Goal: Task Accomplishment & Management: Manage account settings

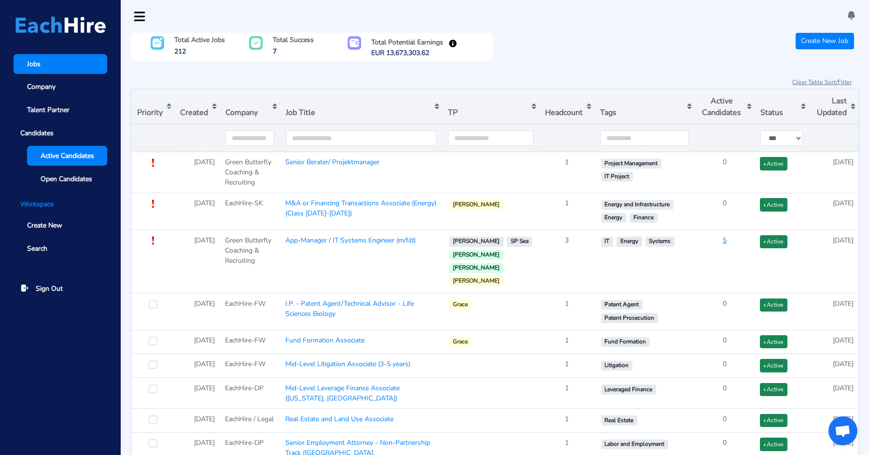
click at [67, 153] on span "Active Candidates" at bounding box center [68, 156] width 54 height 10
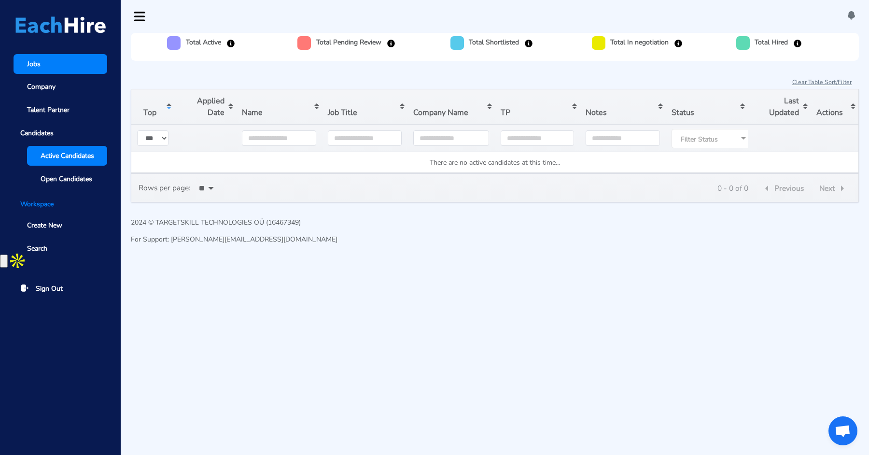
click at [64, 54] on link "Jobs" at bounding box center [61, 64] width 94 height 20
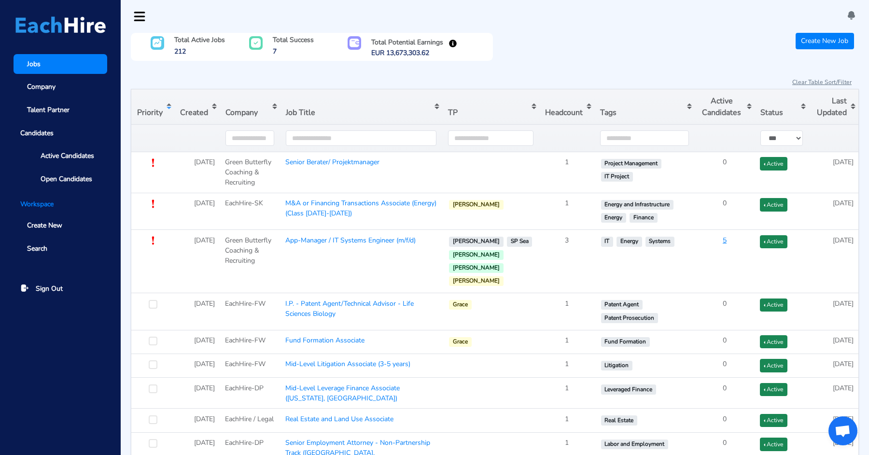
click at [205, 107] on button "Sort table by Created in descending order" at bounding box center [196, 106] width 45 height 35
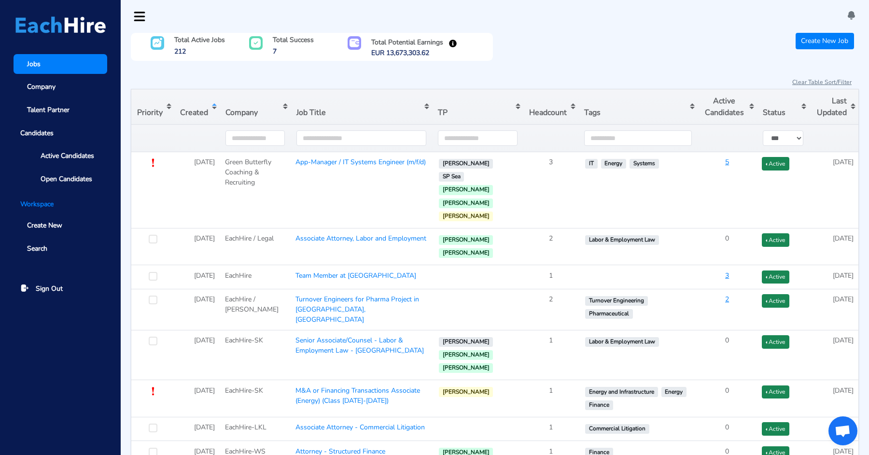
click at [205, 107] on button "Sort table by Created in ascending order" at bounding box center [196, 106] width 45 height 35
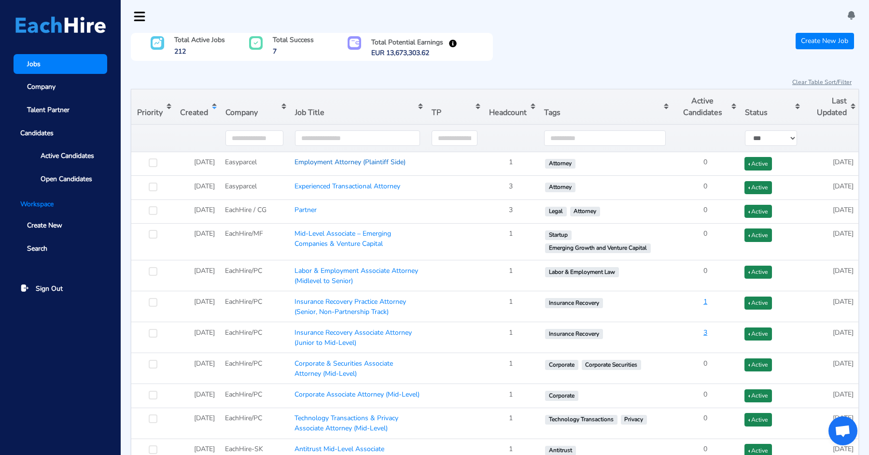
click at [340, 163] on link "Employment Attorney (Plaintiff Side)" at bounding box center [350, 161] width 111 height 9
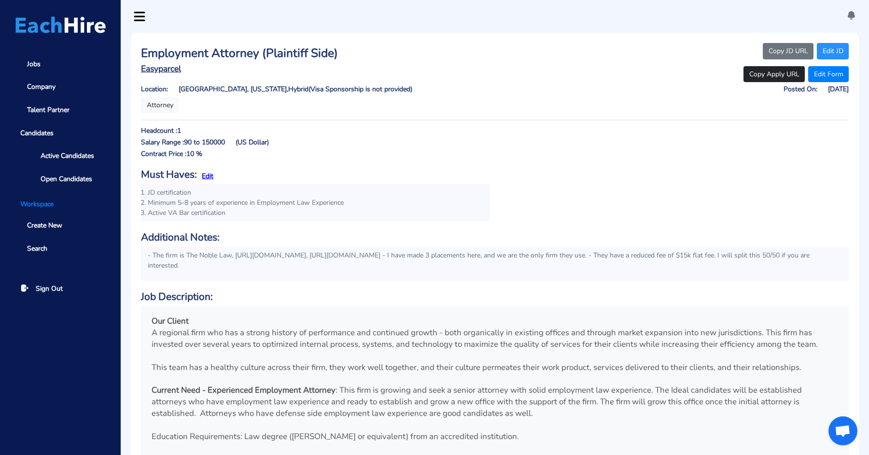
click at [835, 48] on link "Edit JD" at bounding box center [833, 51] width 32 height 16
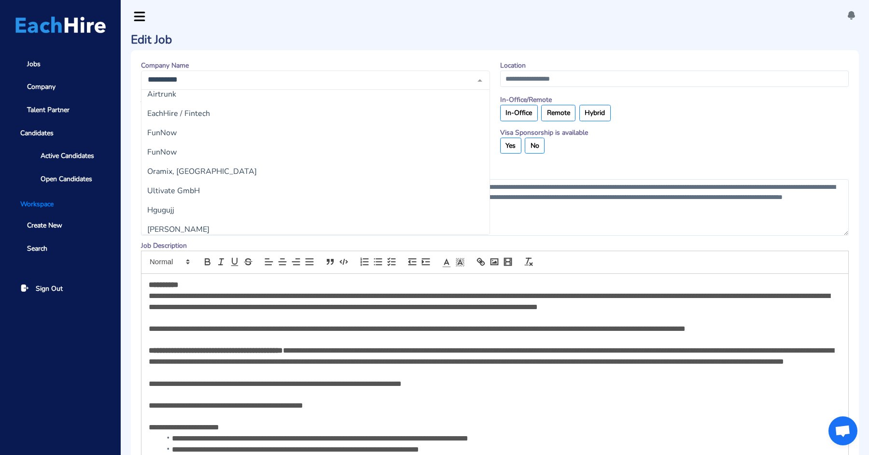
scroll to position [973, 0]
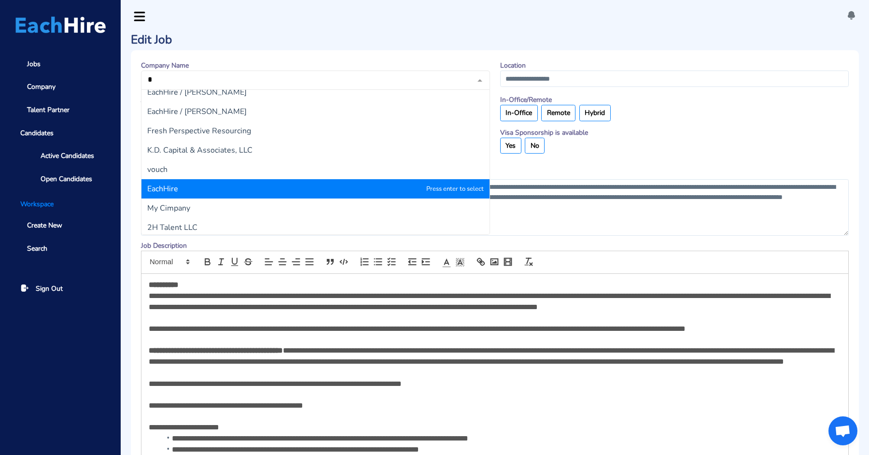
type input "**"
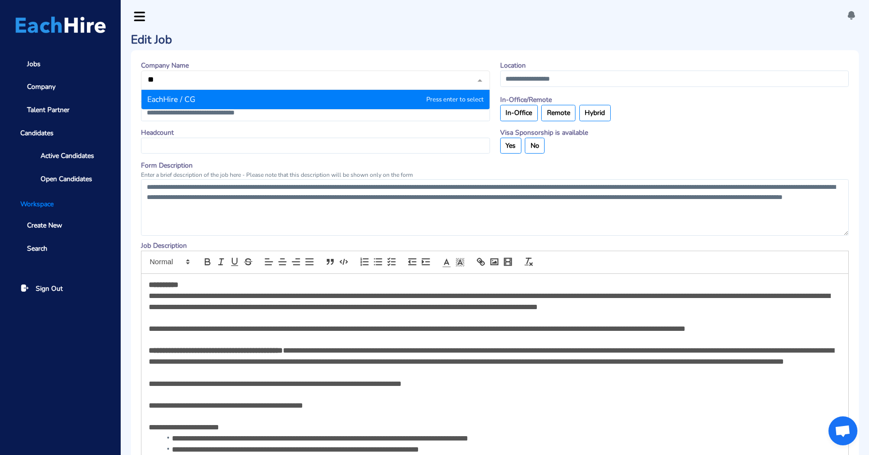
scroll to position [0, 0]
click at [279, 102] on span "EachHire / CG" at bounding box center [316, 99] width 348 height 19
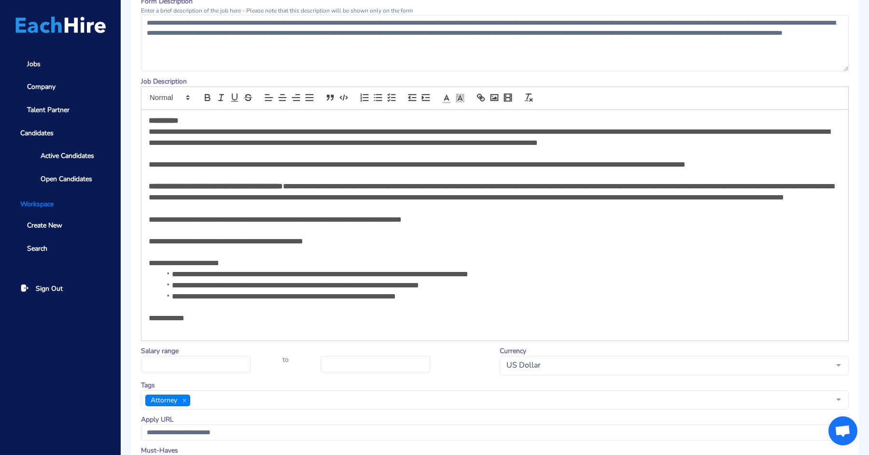
scroll to position [451, 0]
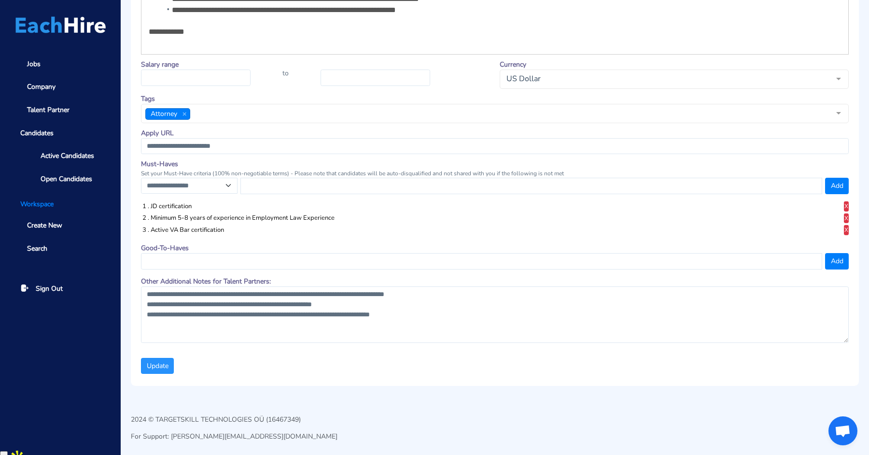
click at [170, 370] on button "Update" at bounding box center [157, 366] width 33 height 16
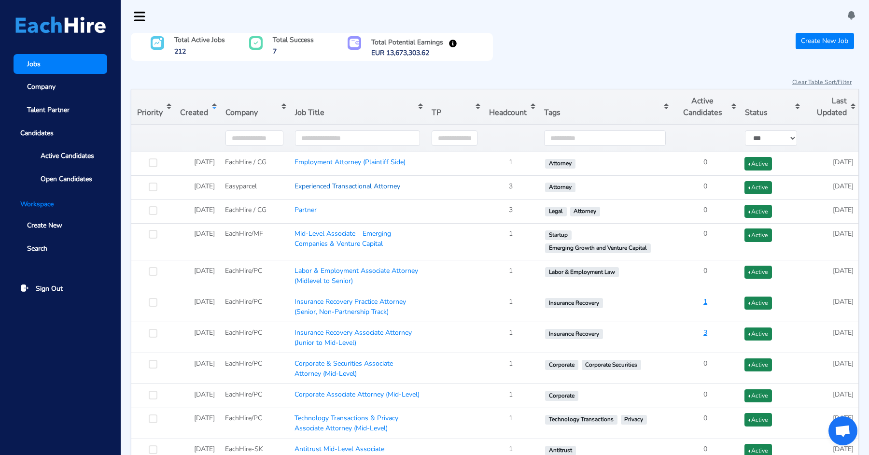
click at [328, 184] on link "Experienced Transactional Attorney" at bounding box center [348, 186] width 106 height 9
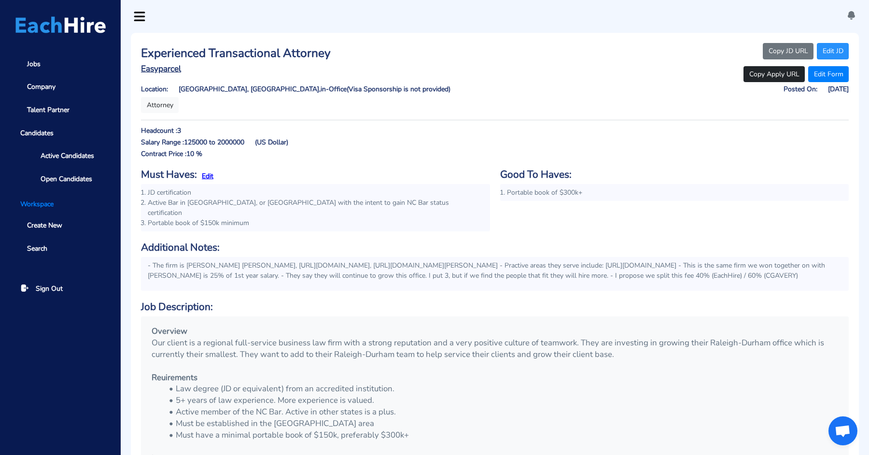
click at [831, 44] on link "Edit JD" at bounding box center [833, 51] width 32 height 16
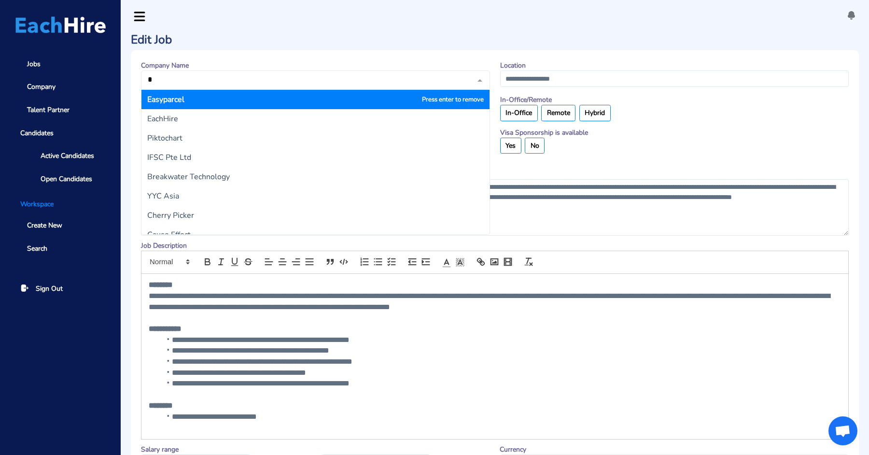
type input "**"
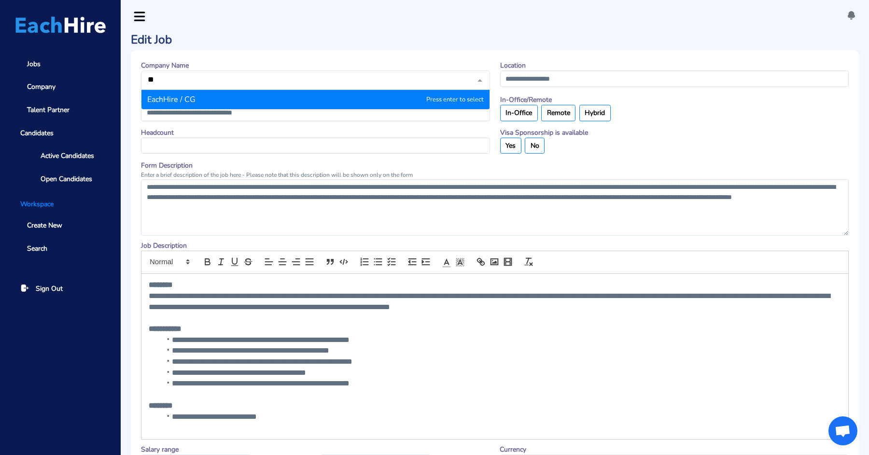
click at [250, 101] on span "EachHire / CG" at bounding box center [316, 99] width 348 height 19
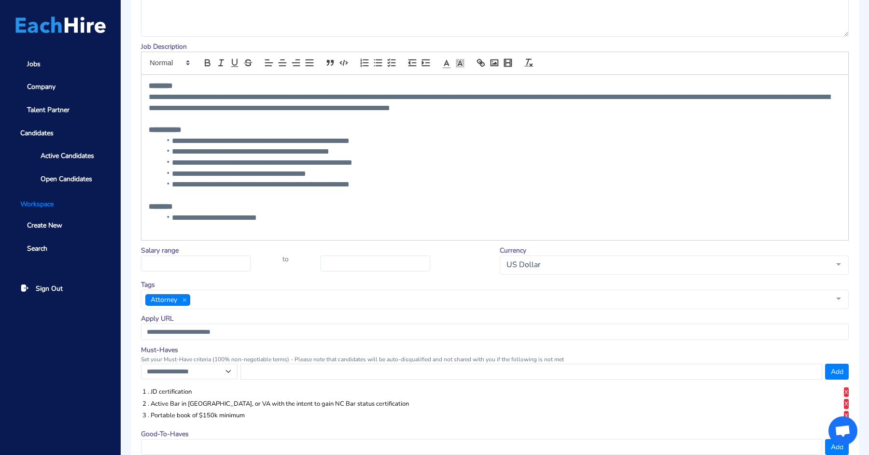
scroll to position [392, 0]
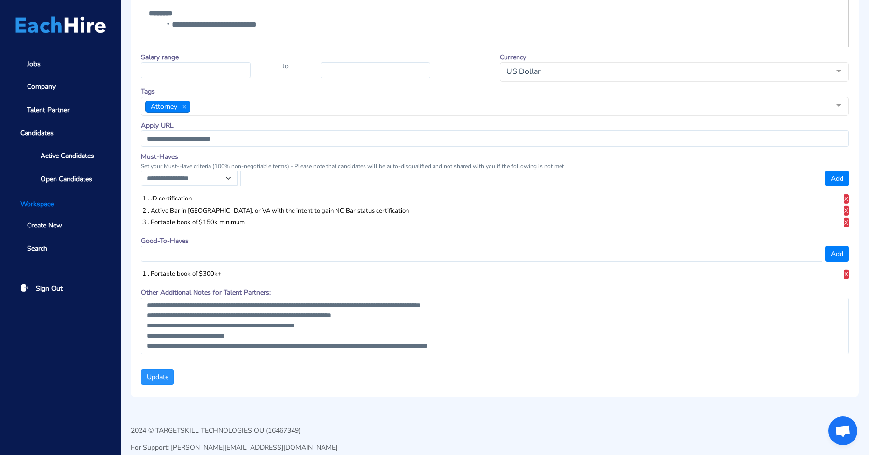
click at [161, 374] on button "Update" at bounding box center [157, 377] width 33 height 16
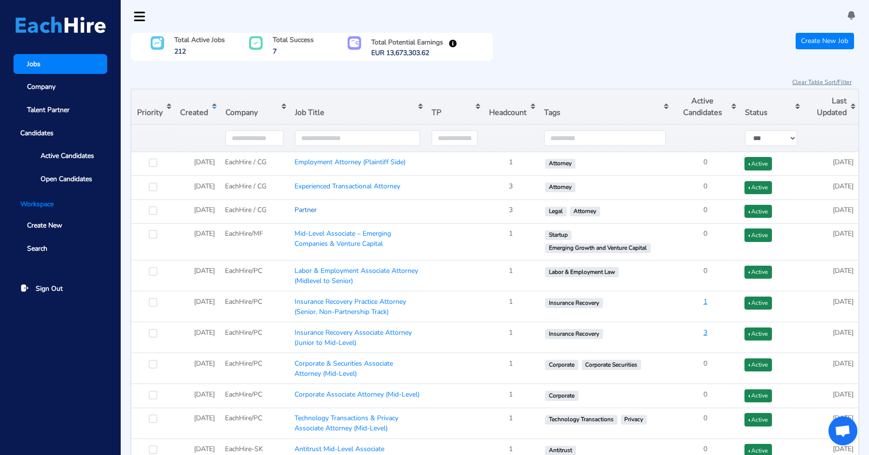
click at [311, 210] on link "Partner" at bounding box center [306, 209] width 22 height 9
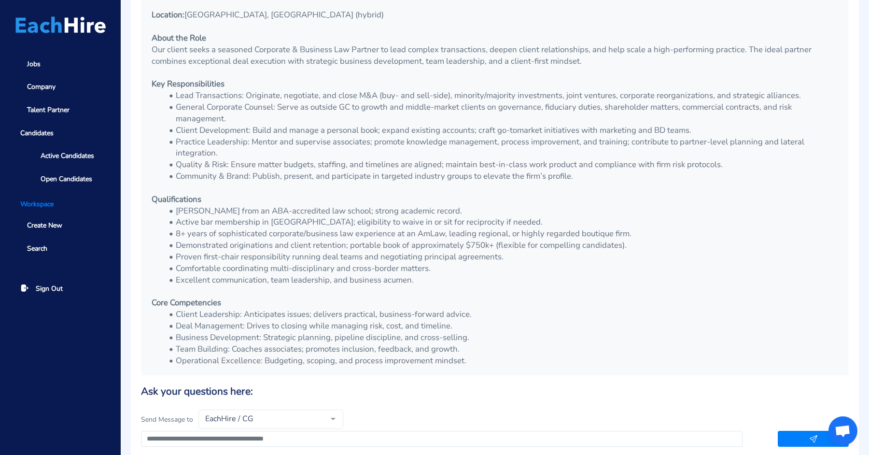
scroll to position [345, 0]
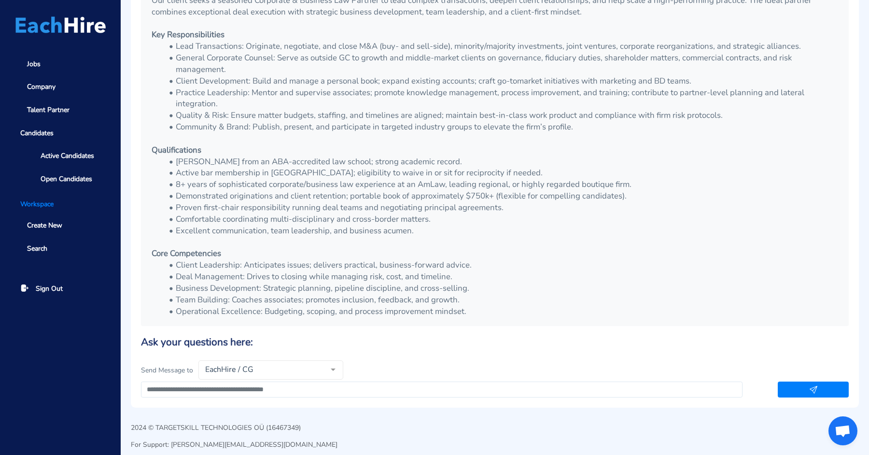
click at [485, 306] on li "Operational Excellence: Budgeting, scoping, and process improvement mindset." at bounding box center [501, 312] width 675 height 12
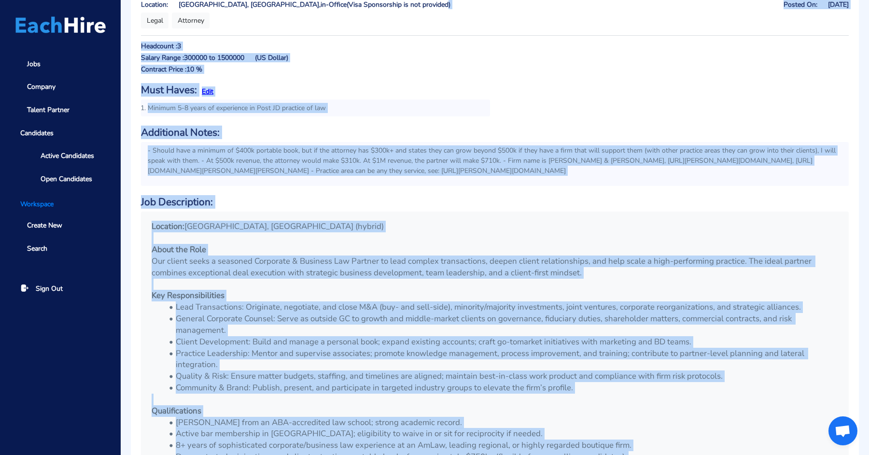
scroll to position [0, 0]
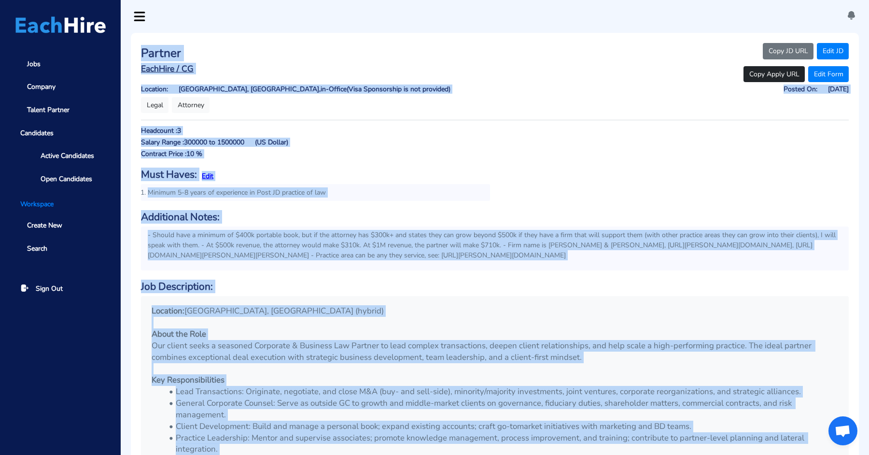
drag, startPoint x: 482, startPoint y: 312, endPoint x: 140, endPoint y: 46, distance: 432.9
click at [140, 46] on div "Partner EachHire / CG Location:   [GEOGRAPHIC_DATA], [GEOGRAPHIC_DATA], in-Offi…" at bounding box center [495, 393] width 728 height 720
copy div "Loremip DoloRsit / AM Consecte:   Adipis, EL, se-Doeius (Temp Incididuntu la et…"
click at [419, 113] on div "Partner EachHire / CG Location:   [GEOGRAPHIC_DATA], [GEOGRAPHIC_DATA], in-Offi…" at bounding box center [495, 393] width 728 height 720
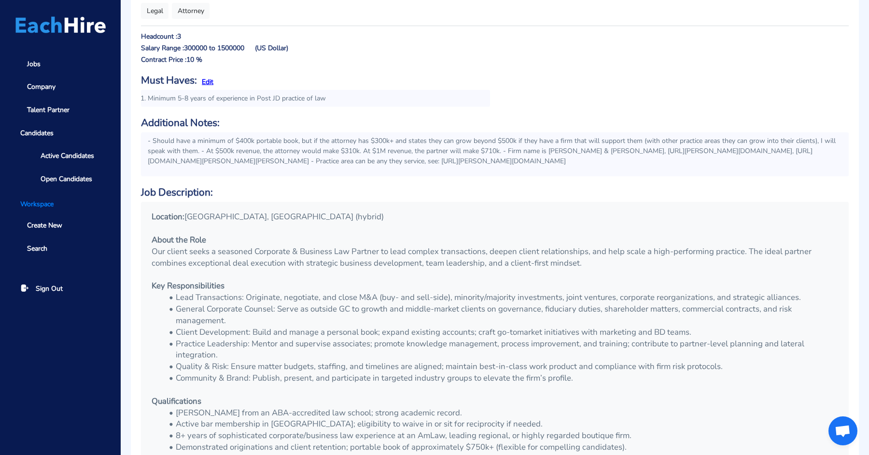
scroll to position [71, 0]
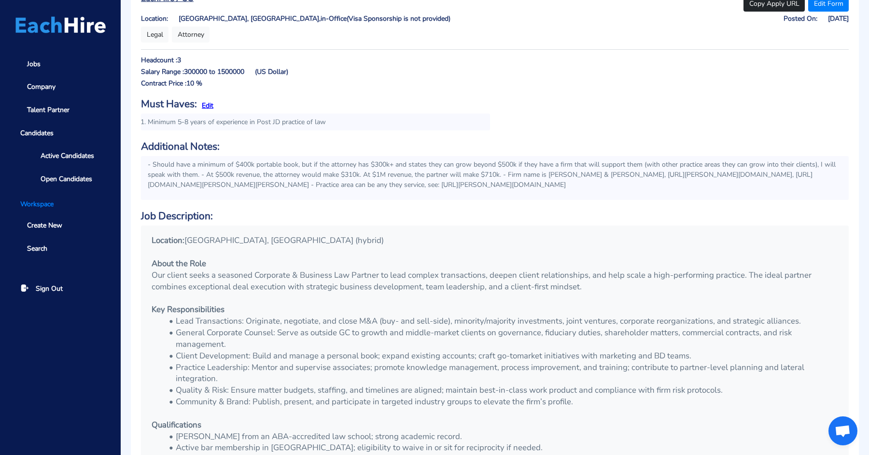
drag, startPoint x: 452, startPoint y: 191, endPoint x: 146, endPoint y: 158, distance: 308.0
click at [146, 158] on div "- Should have a minimum of $400k portable book, but if the attorney has $300k+ …" at bounding box center [495, 178] width 708 height 44
copy p "- Should have a minimum of $400k portable book, but if the attorney has $300k+ …"
click at [496, 244] on p "Location: [GEOGRAPHIC_DATA], [GEOGRAPHIC_DATA] (hybrid)" at bounding box center [495, 241] width 687 height 12
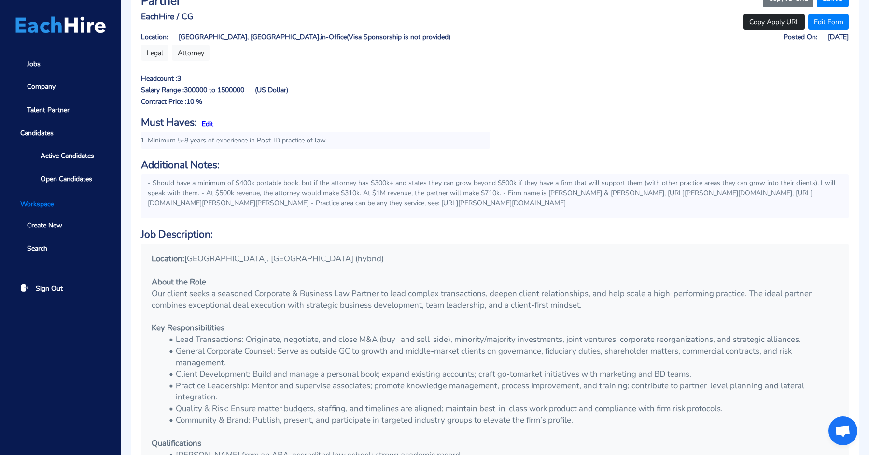
scroll to position [54, 0]
